Goal: Check status

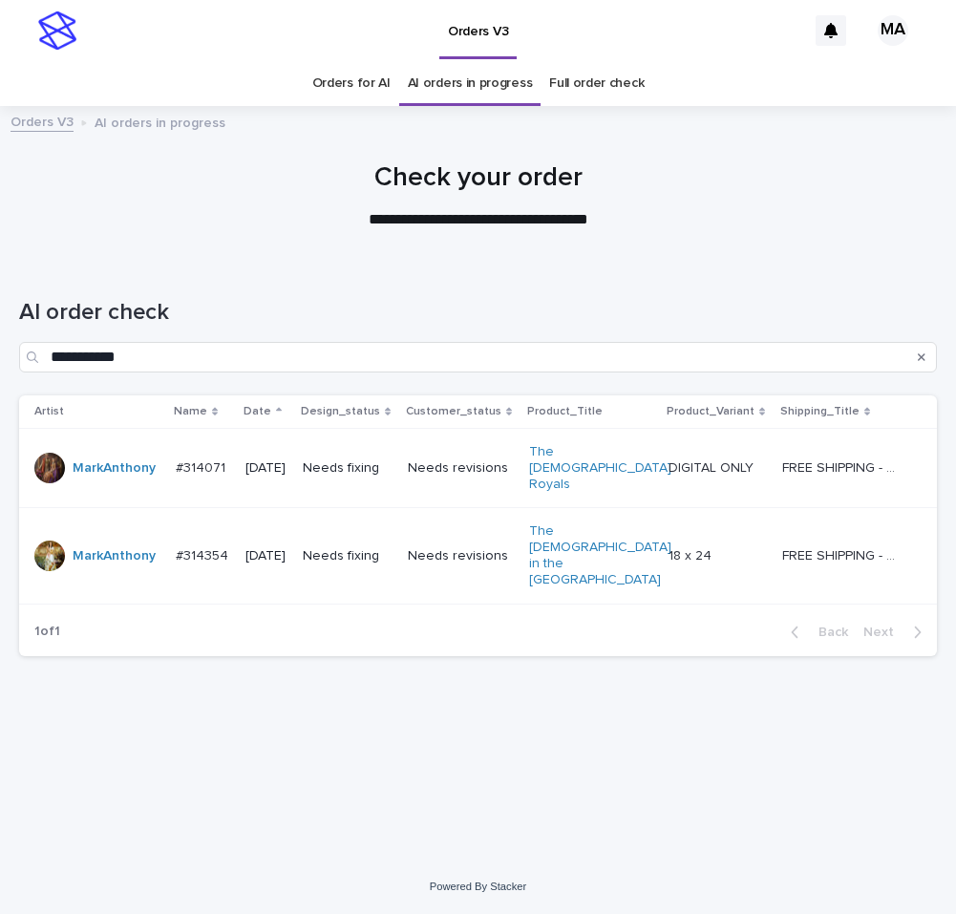
click at [813, 457] on p "FREE SHIPPING - preview in 1-2 business days, after your approval delivery will…" at bounding box center [843, 467] width 123 height 20
